Goal: Task Accomplishment & Management: Manage account settings

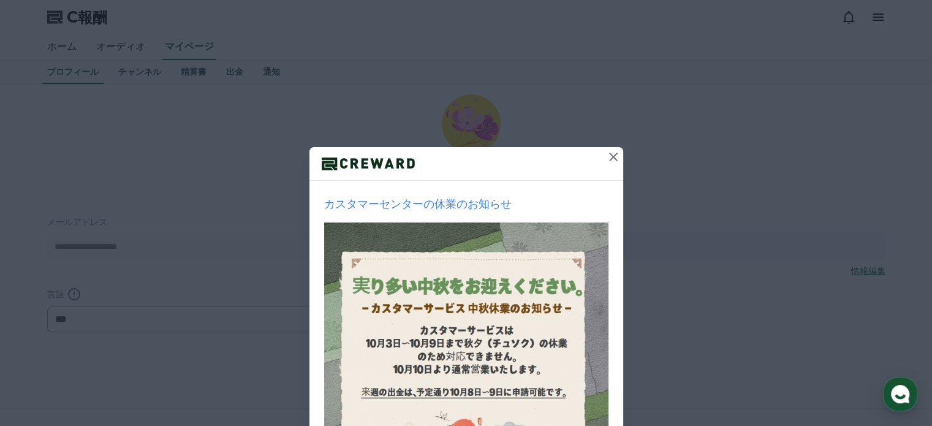
click at [530, 61] on div "カスタマーセンターの休業のお知らせ 1週間見れない 閉じる" at bounding box center [466, 292] width 932 height 584
click at [612, 160] on icon at bounding box center [613, 157] width 9 height 9
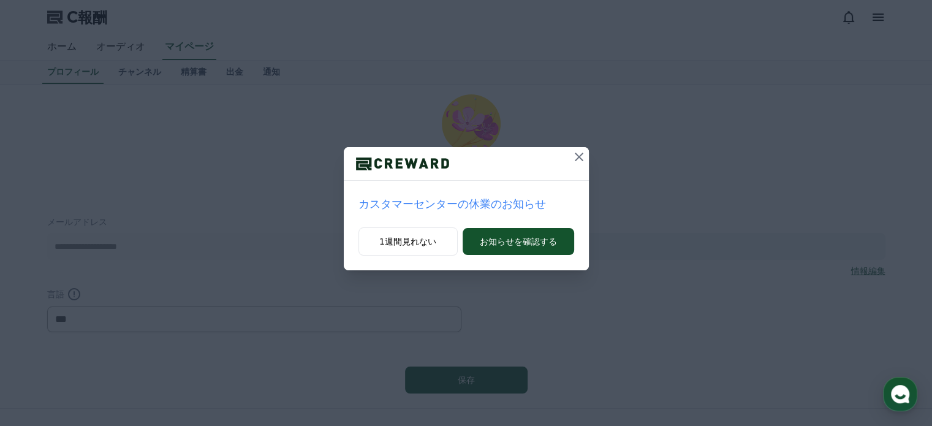
click at [583, 157] on icon at bounding box center [579, 157] width 15 height 15
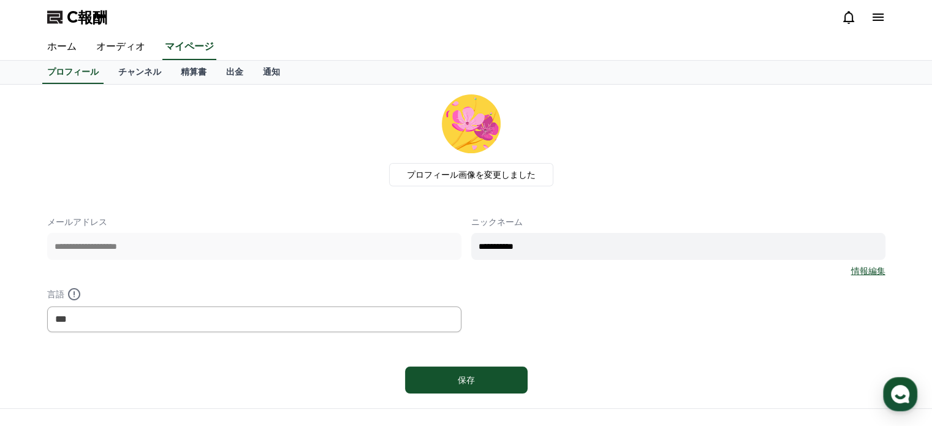
click at [876, 21] on icon at bounding box center [878, 17] width 15 height 15
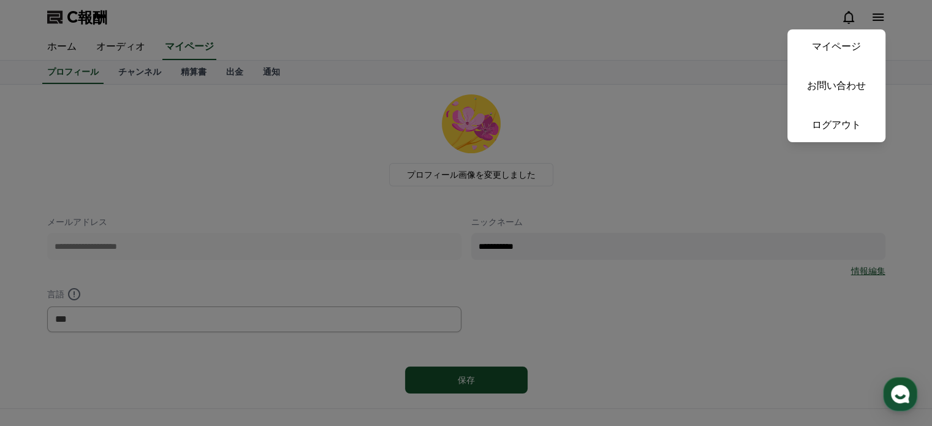
click at [541, 44] on button "近い" at bounding box center [466, 213] width 932 height 426
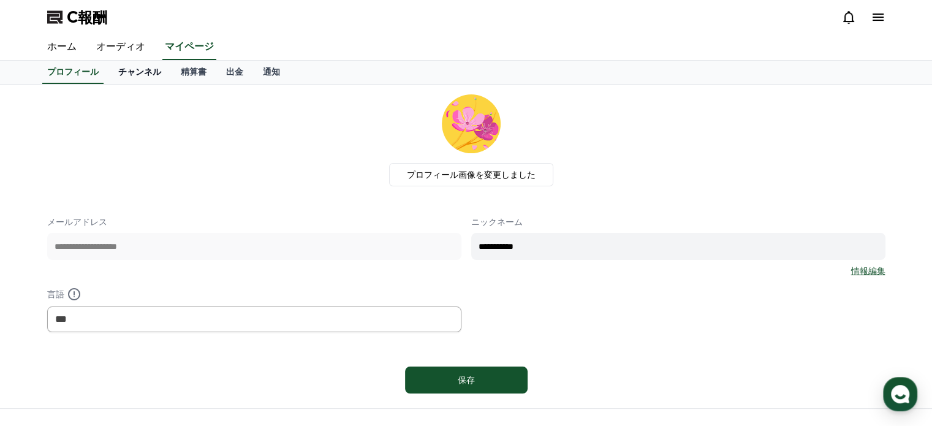
click at [118, 76] on font "チャンネル" at bounding box center [139, 72] width 43 height 10
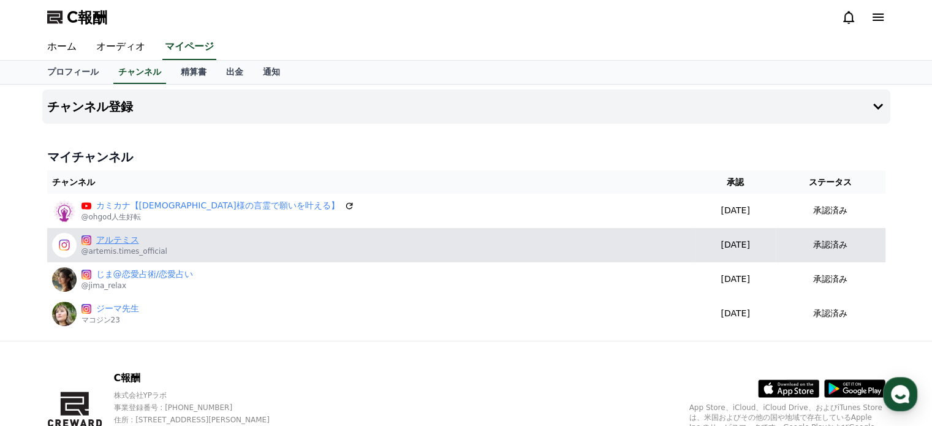
click at [110, 242] on font "アルテミス" at bounding box center [117, 240] width 43 height 10
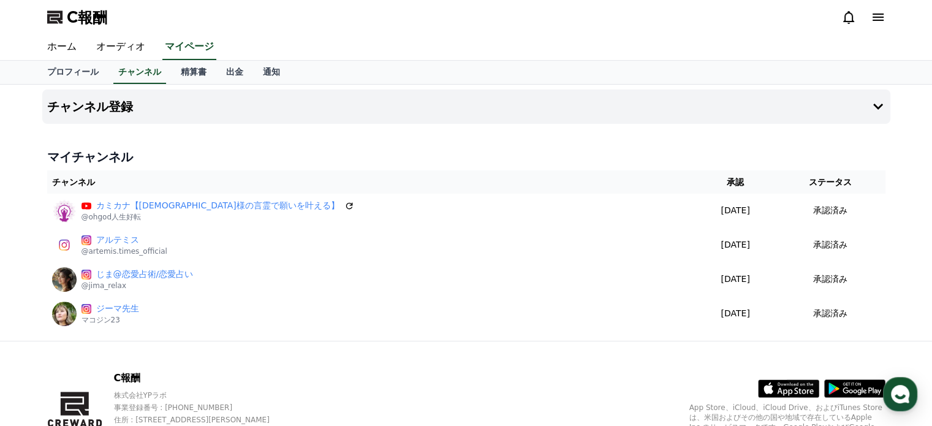
click at [885, 20] on icon at bounding box center [878, 17] width 15 height 15
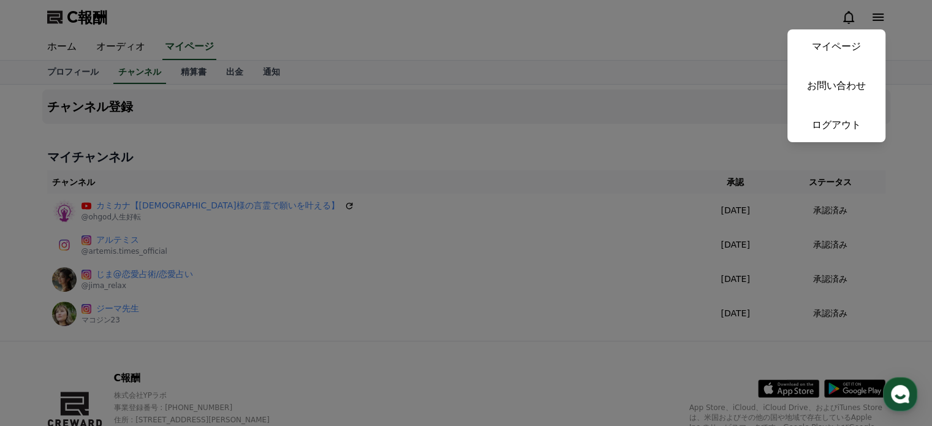
drag, startPoint x: 370, startPoint y: 85, endPoint x: 363, endPoint y: 85, distance: 6.7
click at [367, 85] on button "近い" at bounding box center [466, 213] width 932 height 426
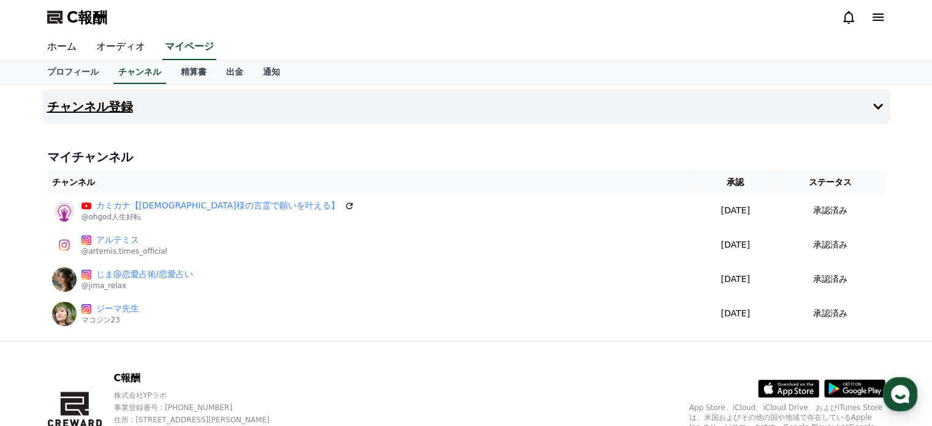
click at [115, 103] on font "チャンネル登録" at bounding box center [90, 106] width 86 height 15
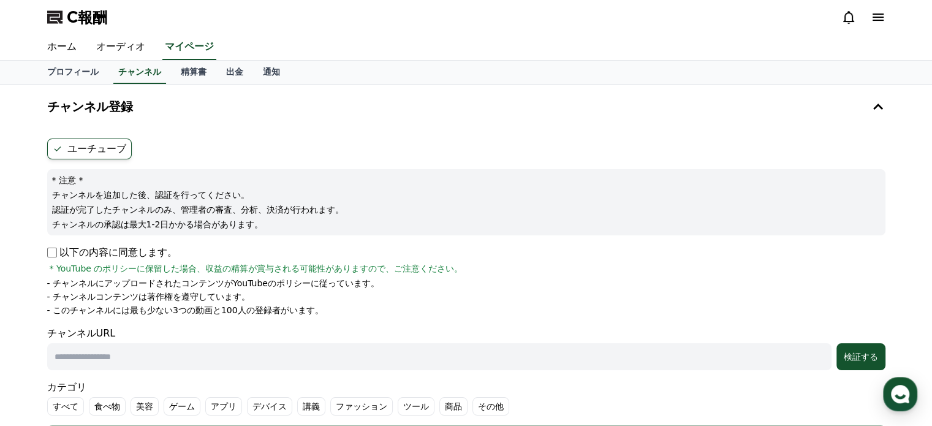
click at [53, 151] on icon at bounding box center [58, 149] width 10 height 10
drag, startPoint x: 423, startPoint y: 157, endPoint x: 253, endPoint y: 199, distance: 175.6
click at [424, 156] on ul "ユーチューブ" at bounding box center [466, 149] width 839 height 21
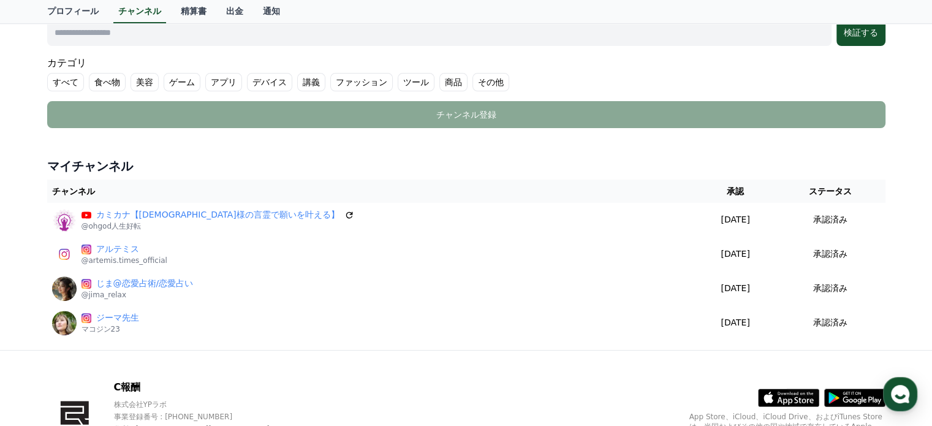
scroll to position [400, 0]
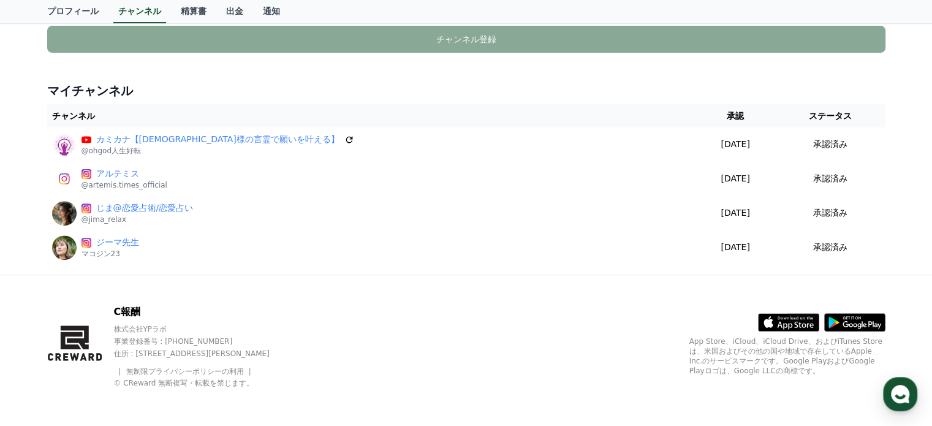
click at [250, 82] on h4 "マイチャンネル" at bounding box center [466, 90] width 839 height 17
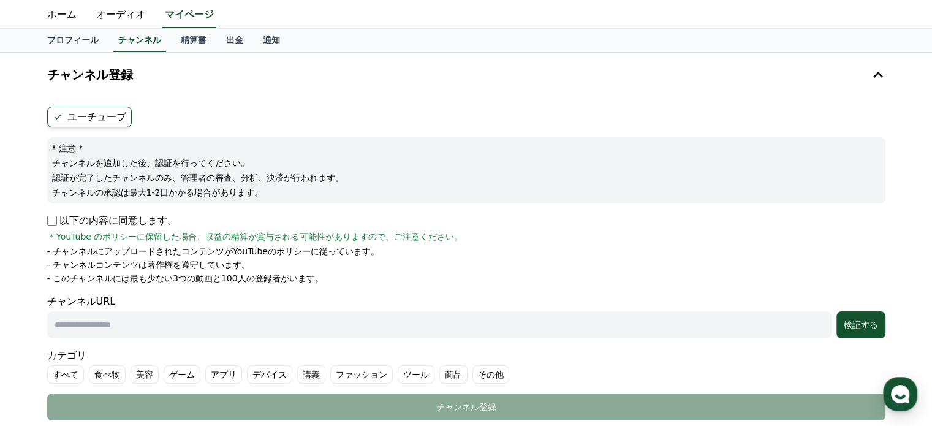
scroll to position [0, 0]
